Goal: Check status: Check status

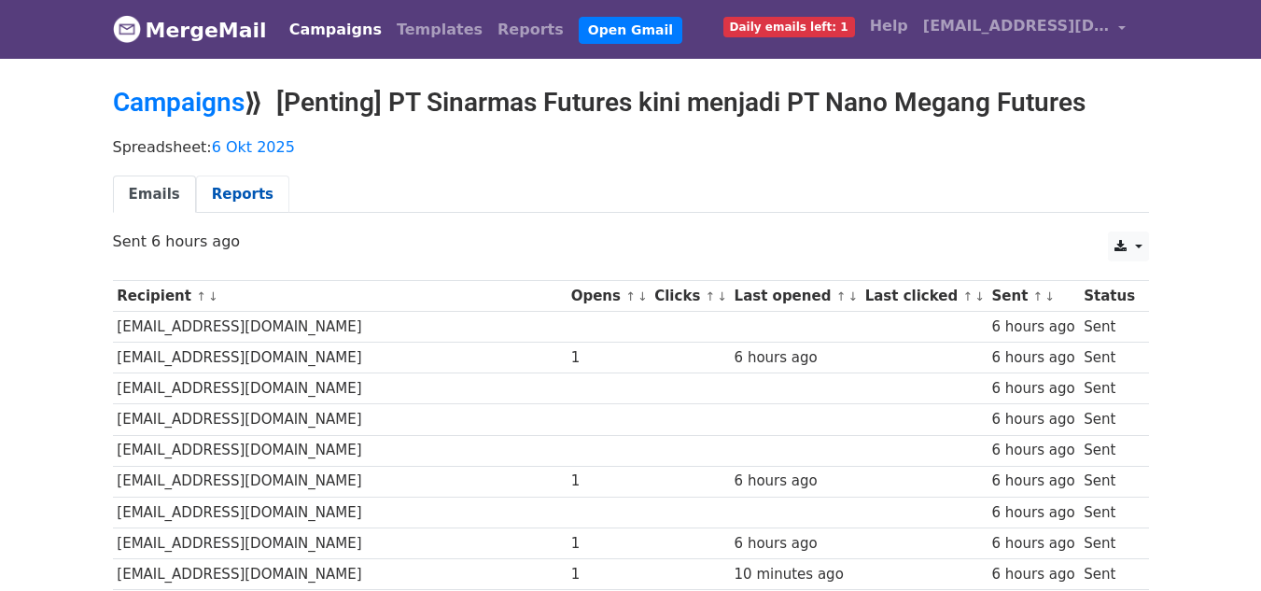
click at [209, 199] on link "Reports" at bounding box center [242, 195] width 93 height 38
